Goal: Information Seeking & Learning: Learn about a topic

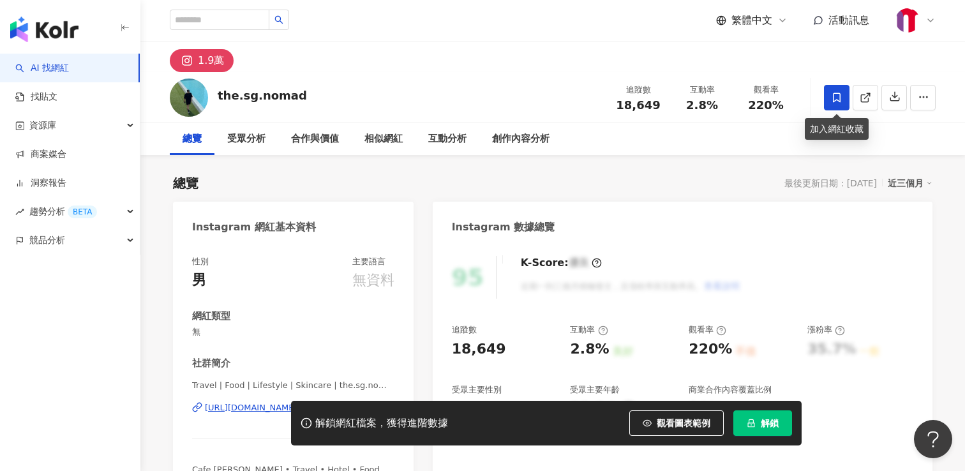
click at [836, 100] on icon at bounding box center [836, 97] width 11 height 11
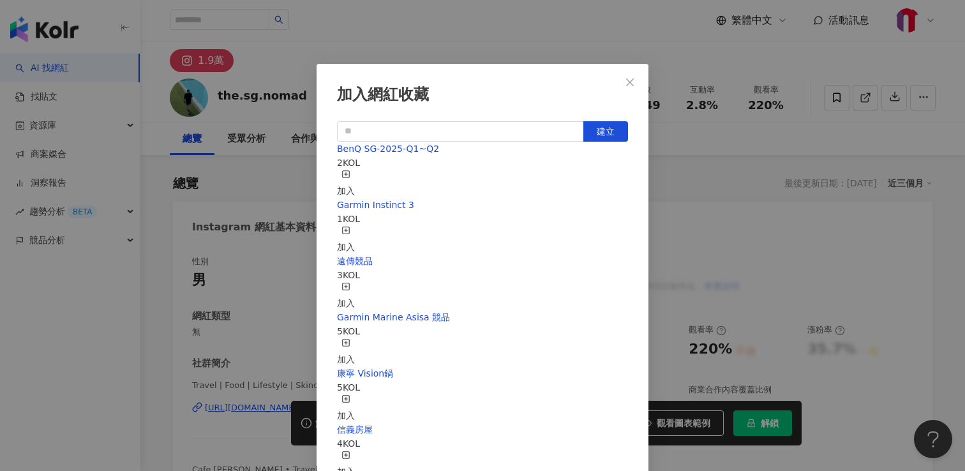
click at [355, 173] on div "加入" at bounding box center [346, 184] width 18 height 28
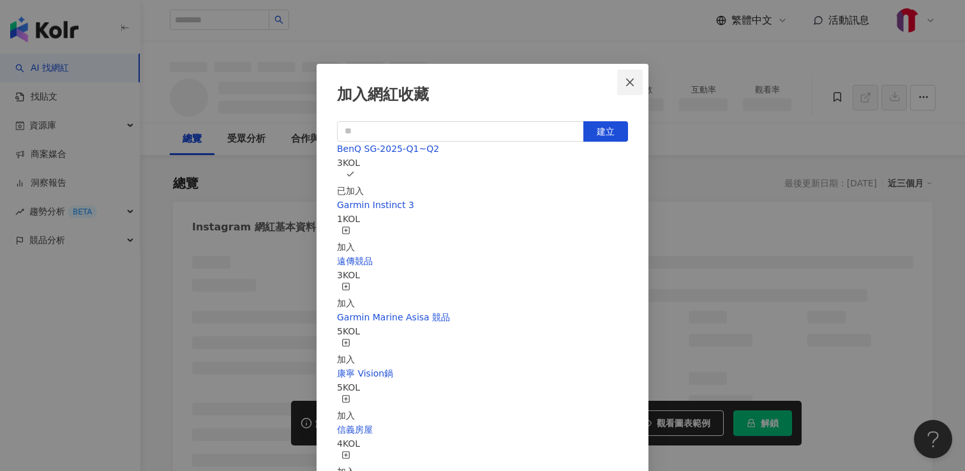
click at [630, 89] on button "Close" at bounding box center [630, 83] width 26 height 26
